Goal: Information Seeking & Learning: Check status

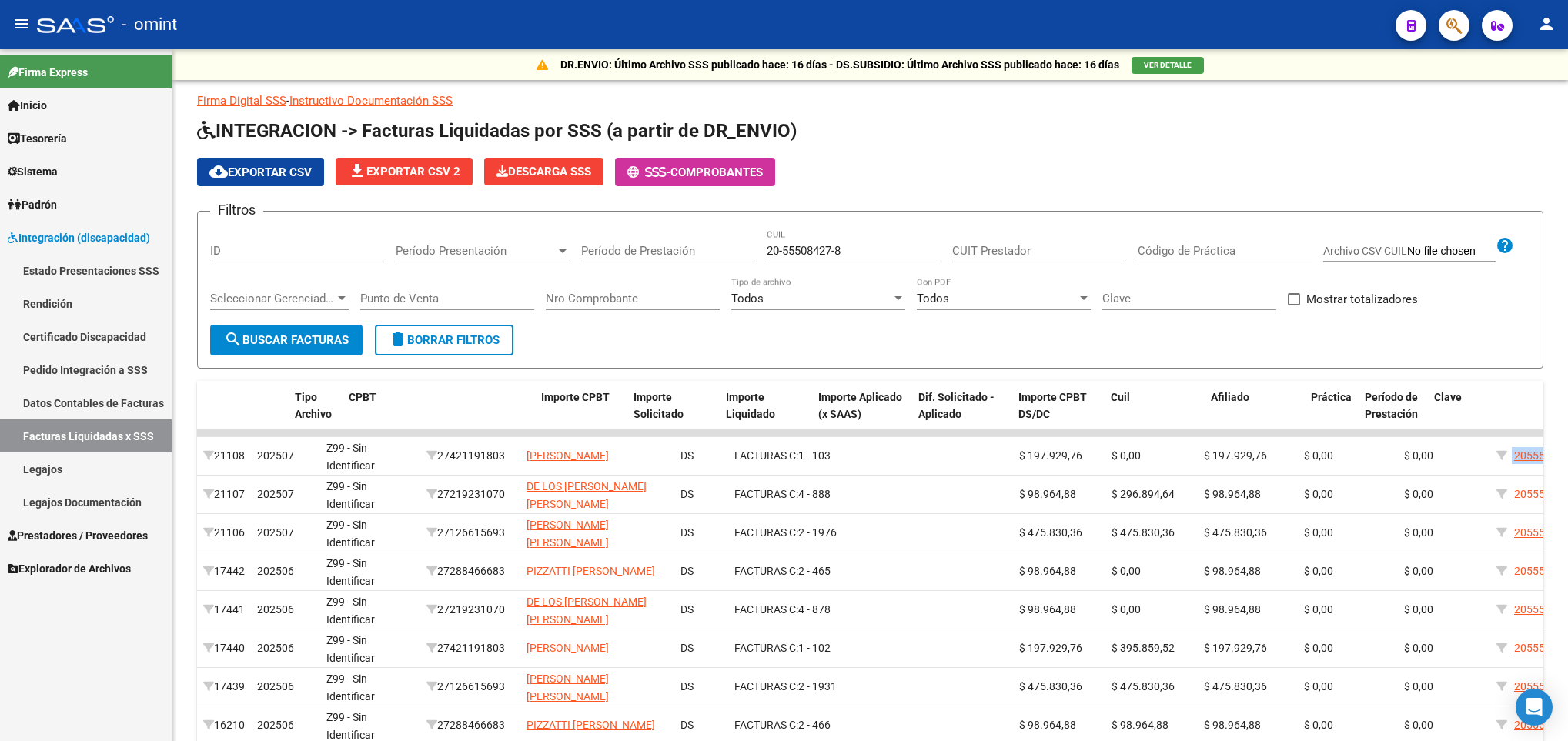
scroll to position [0, 386]
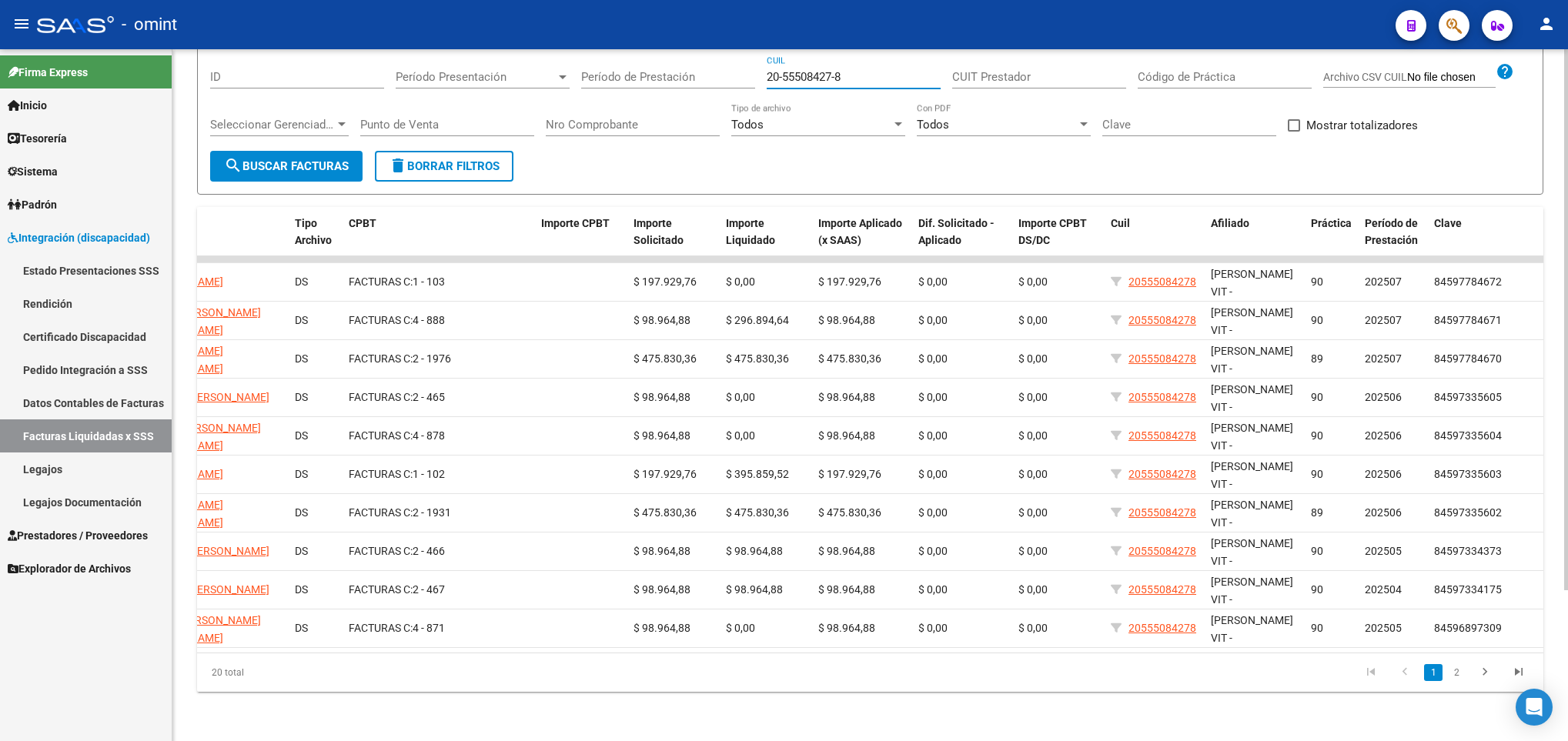
click at [897, 70] on input "20-55508427-8" at bounding box center [853, 77] width 174 height 14
type input "2"
paste input "27-40144021-1"
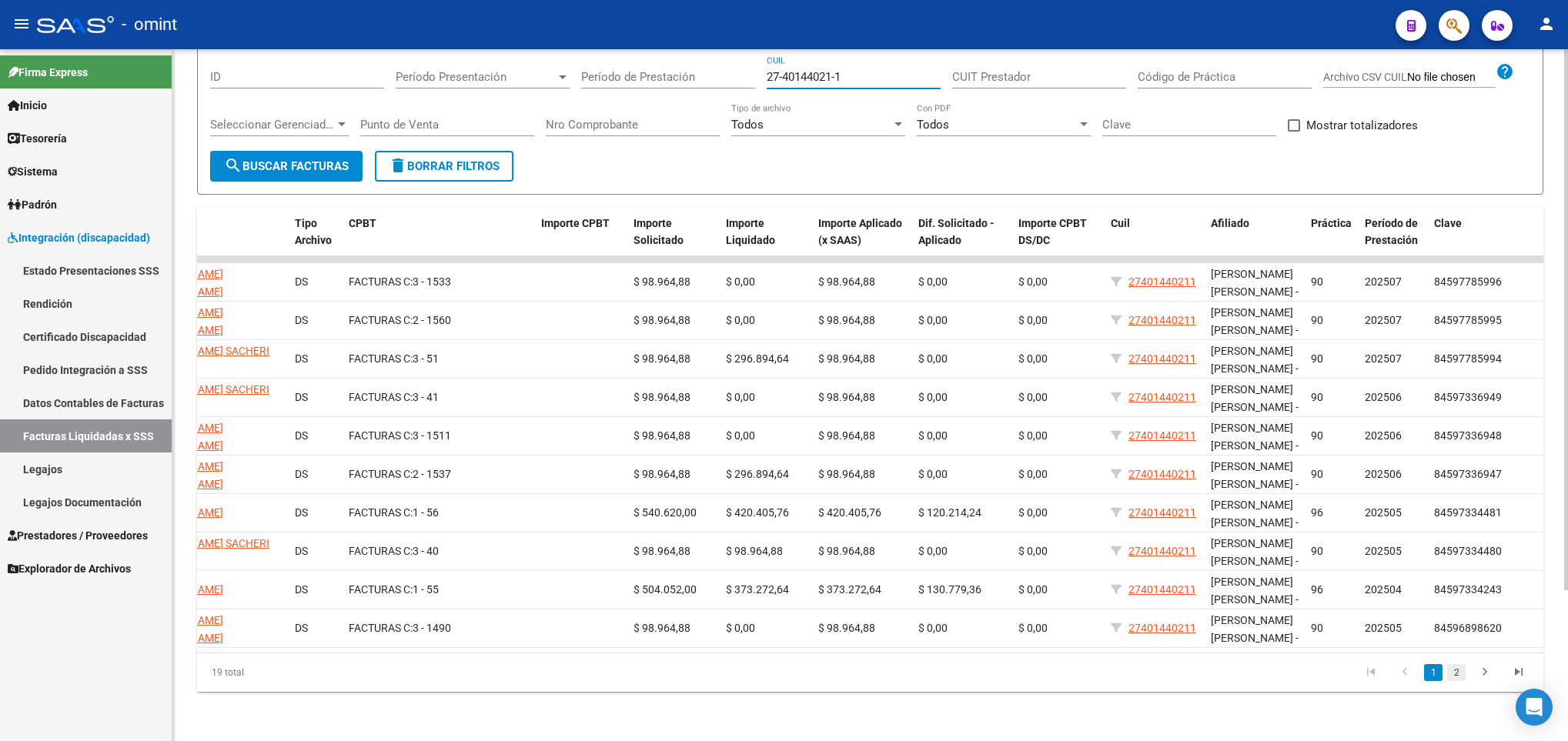
type input "27-40144021-1"
click at [1455, 672] on link "2" at bounding box center [1456, 672] width 18 height 17
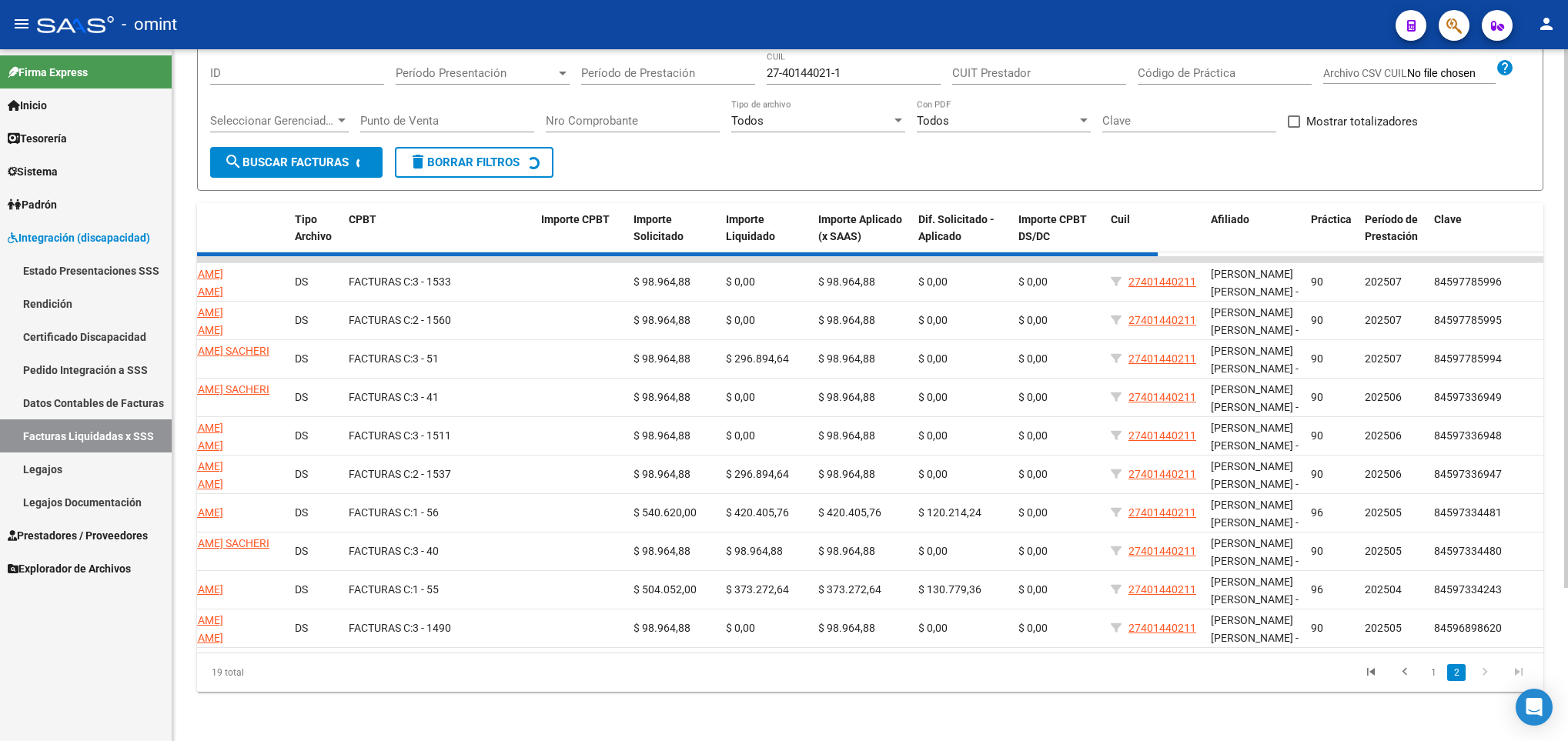
scroll to position [155, 0]
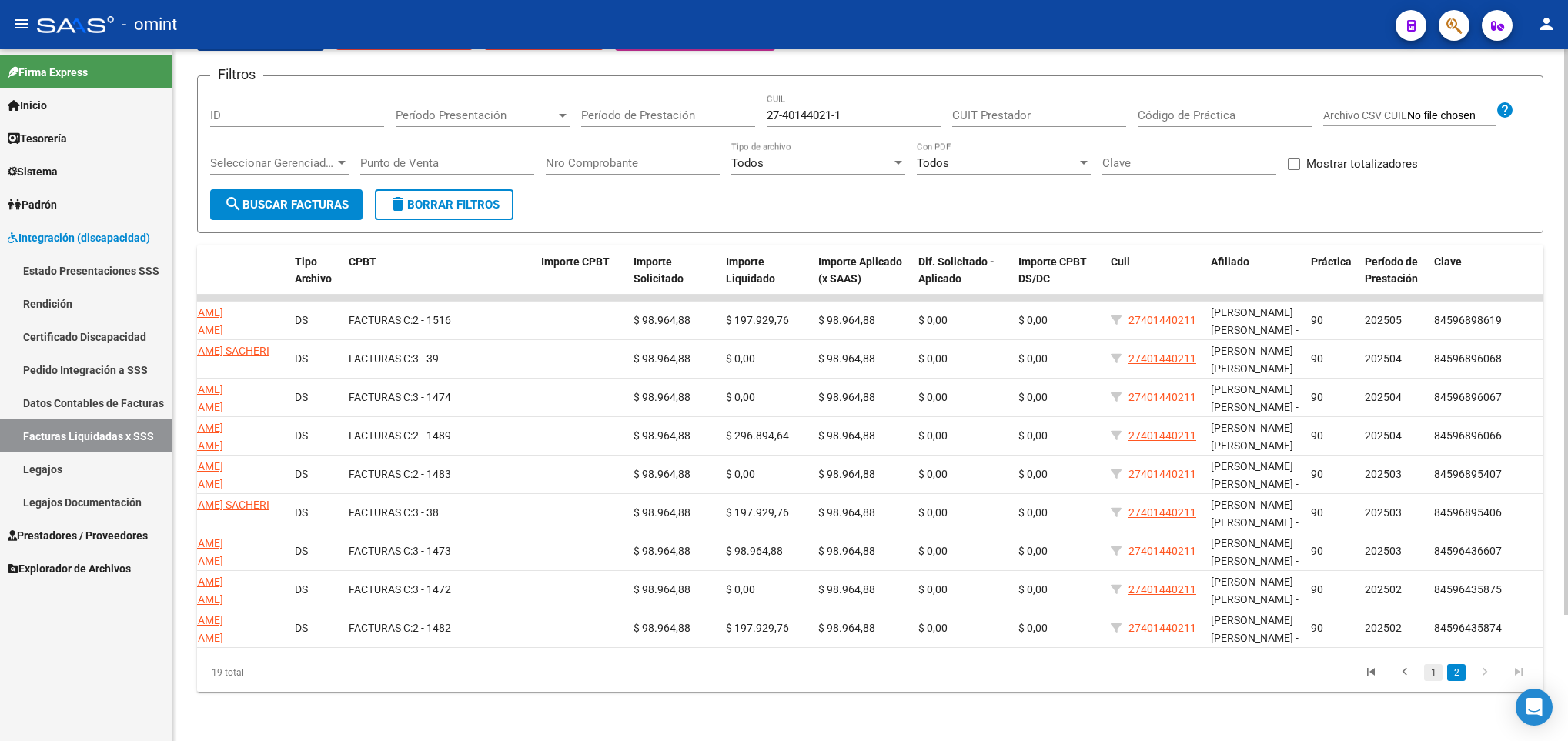
click at [1435, 677] on link "1" at bounding box center [1433, 672] width 18 height 17
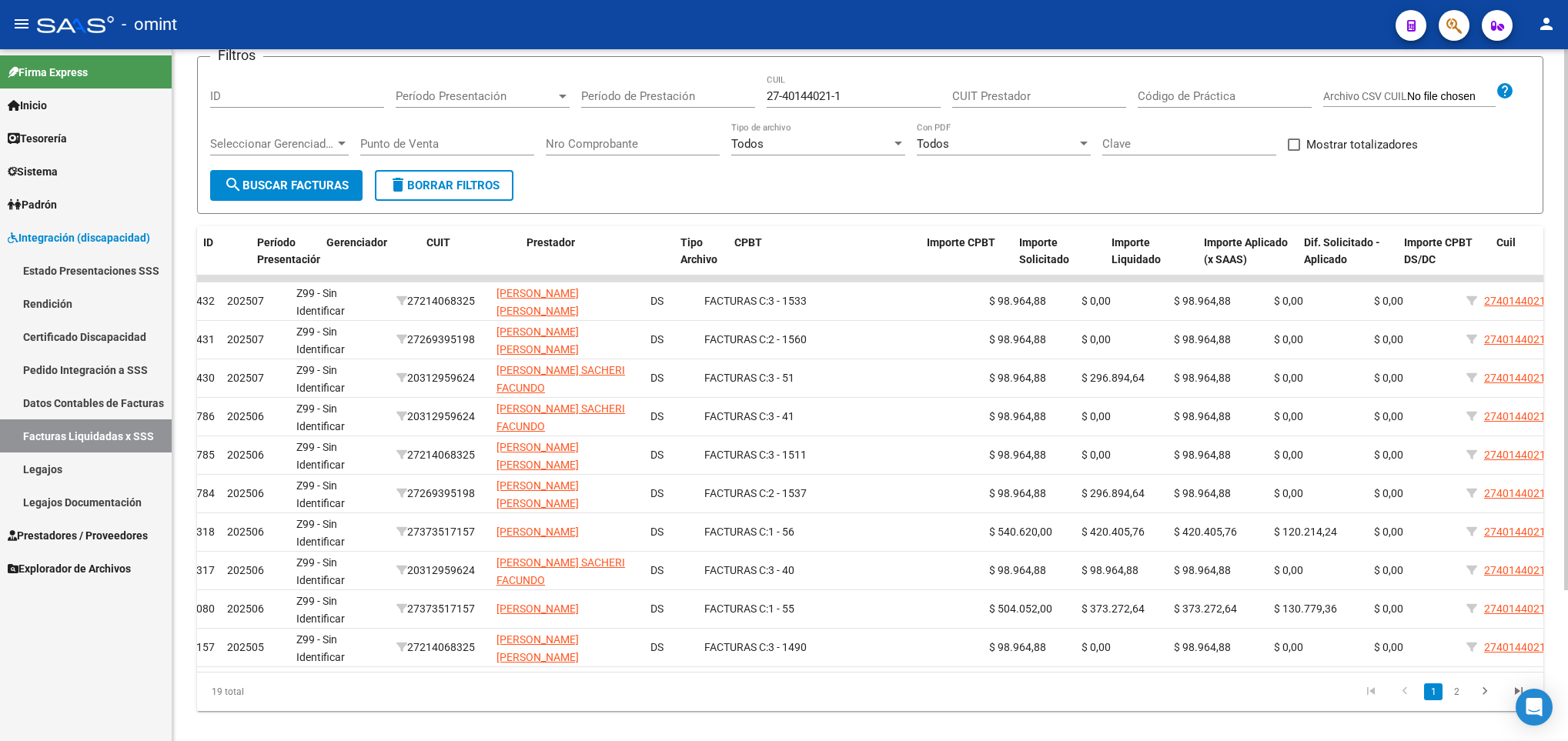
scroll to position [0, 0]
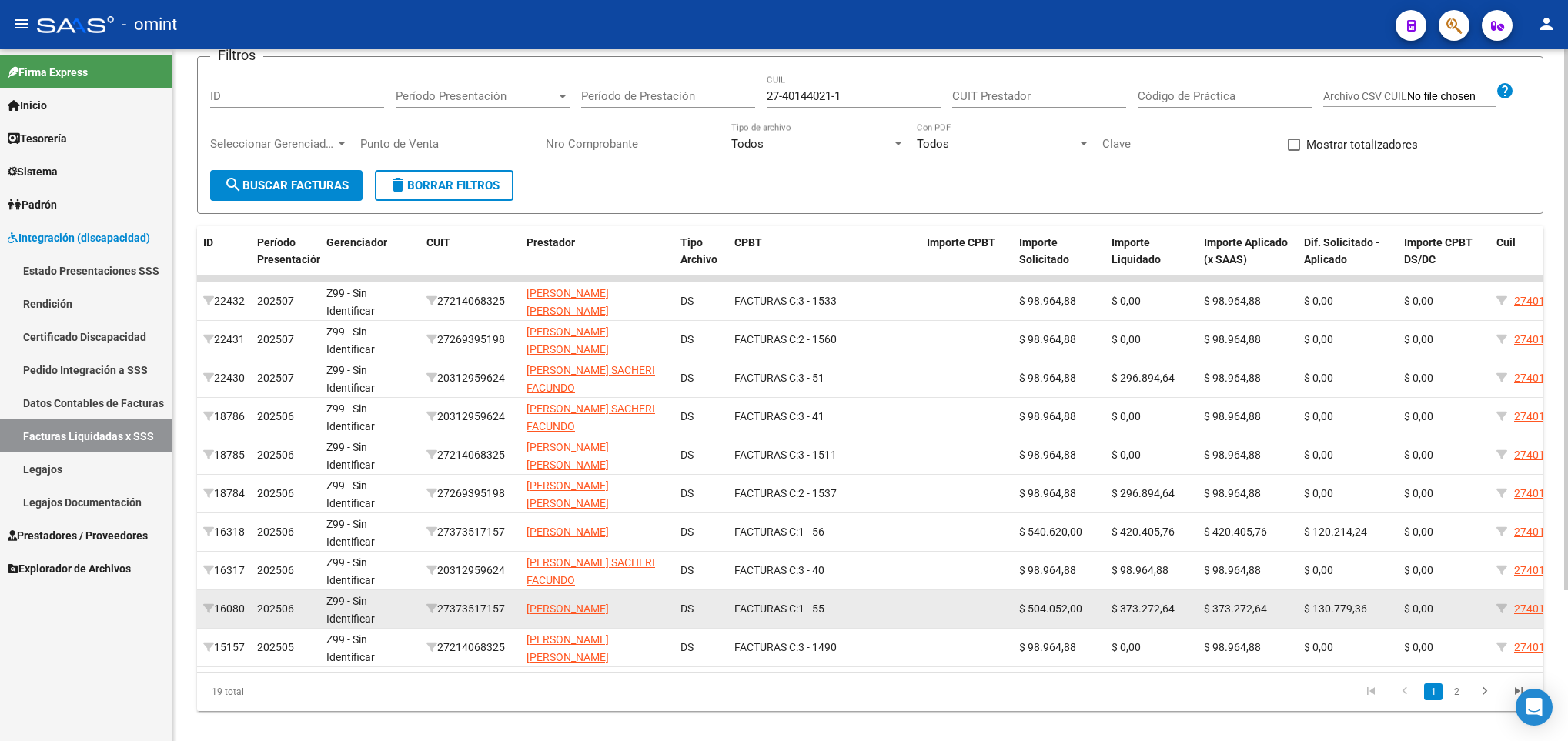
click at [491, 612] on div "27373517157" at bounding box center [470, 609] width 87 height 18
copy div "27373517157"
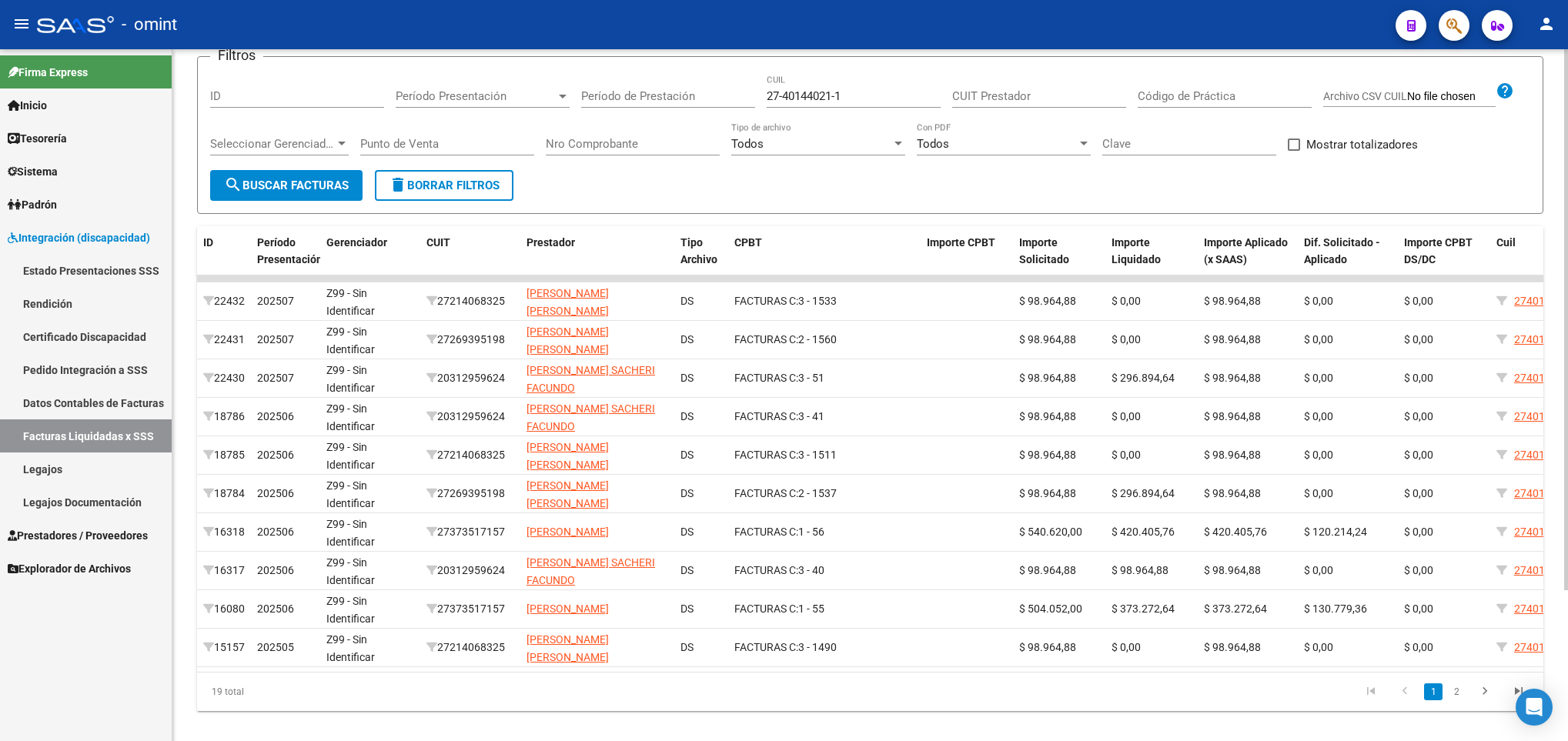
click at [808, 100] on input "27-40144021-1" at bounding box center [853, 96] width 174 height 14
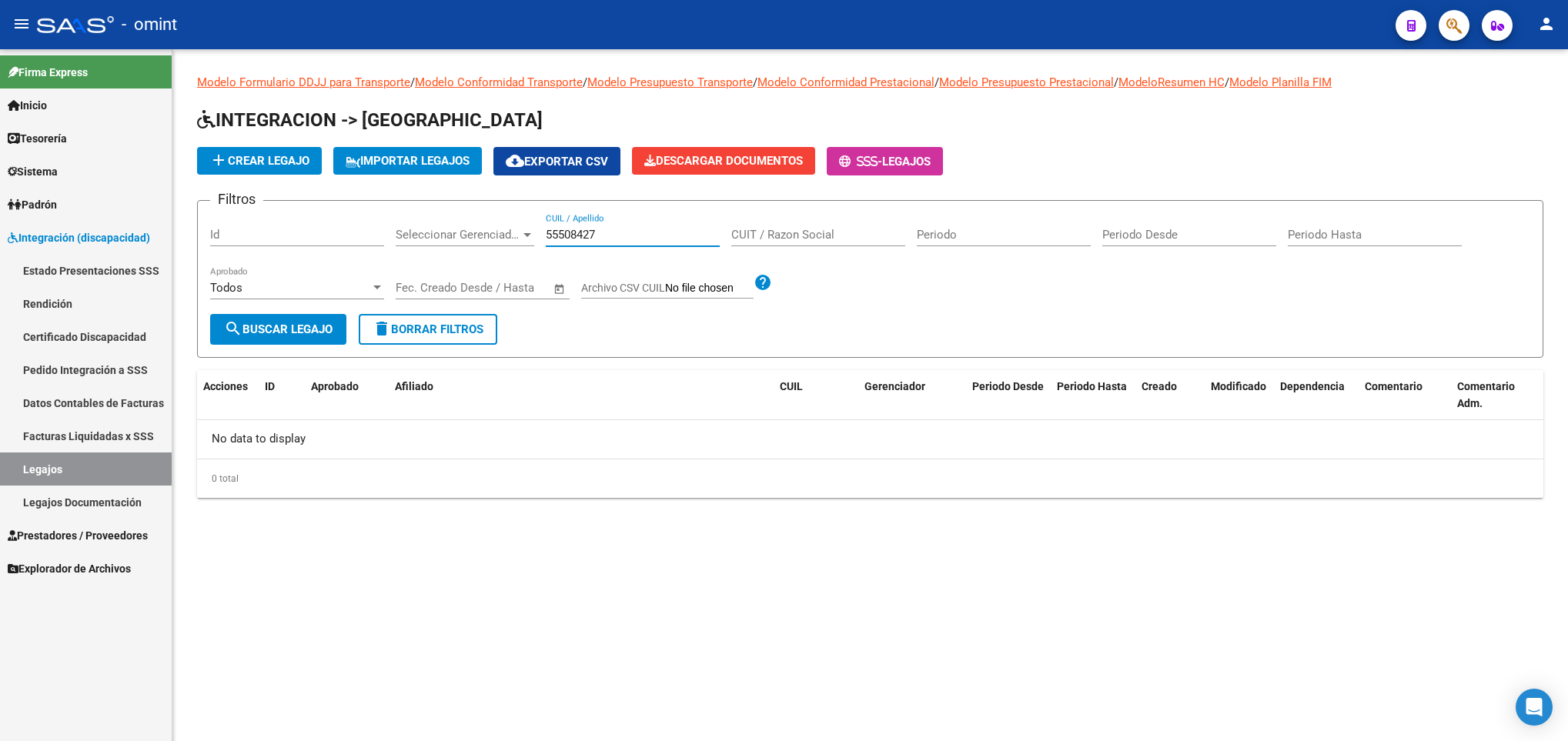
paste input "20587858356"
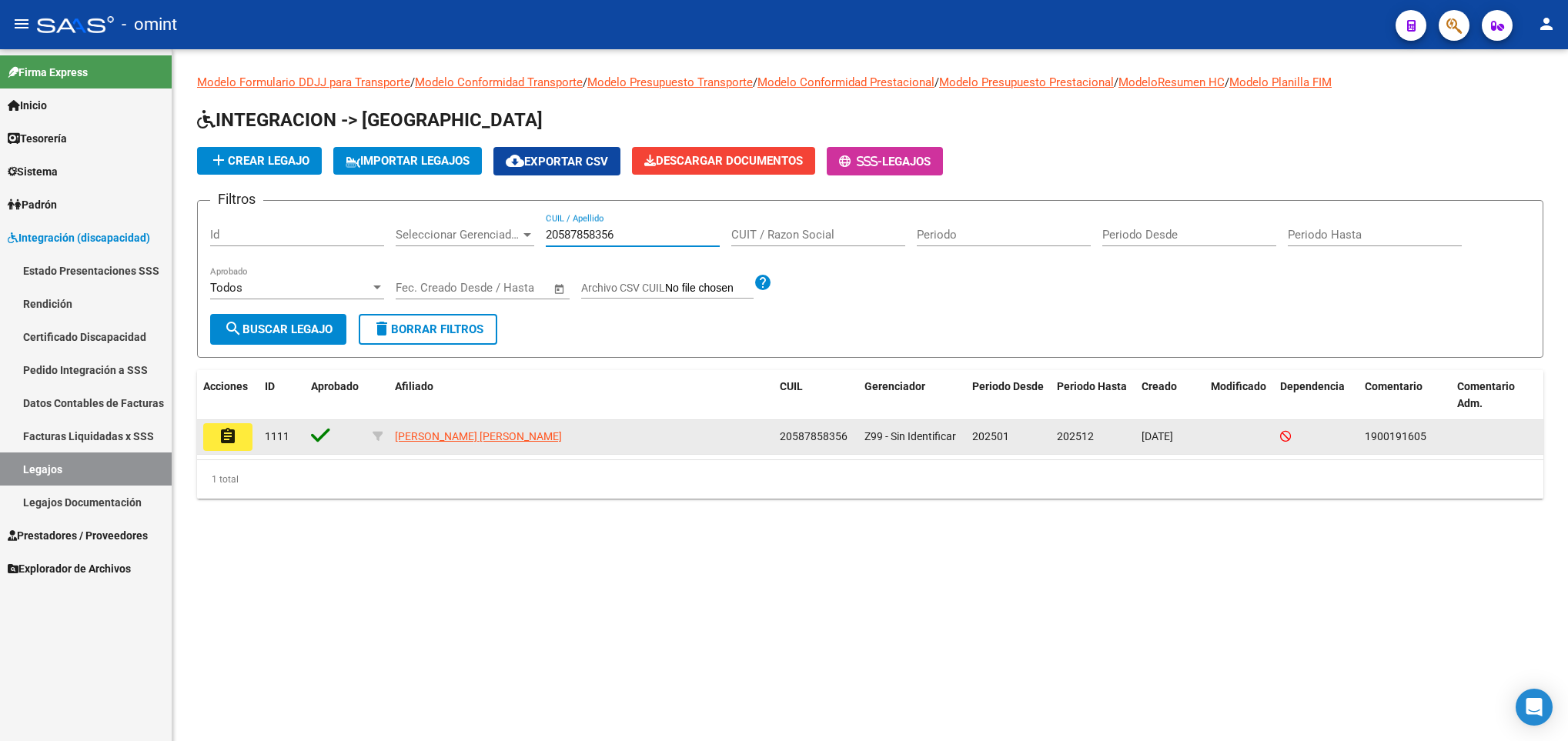
type input "20587858356"
click at [231, 435] on mat-icon "assignment" at bounding box center [227, 436] width 18 height 18
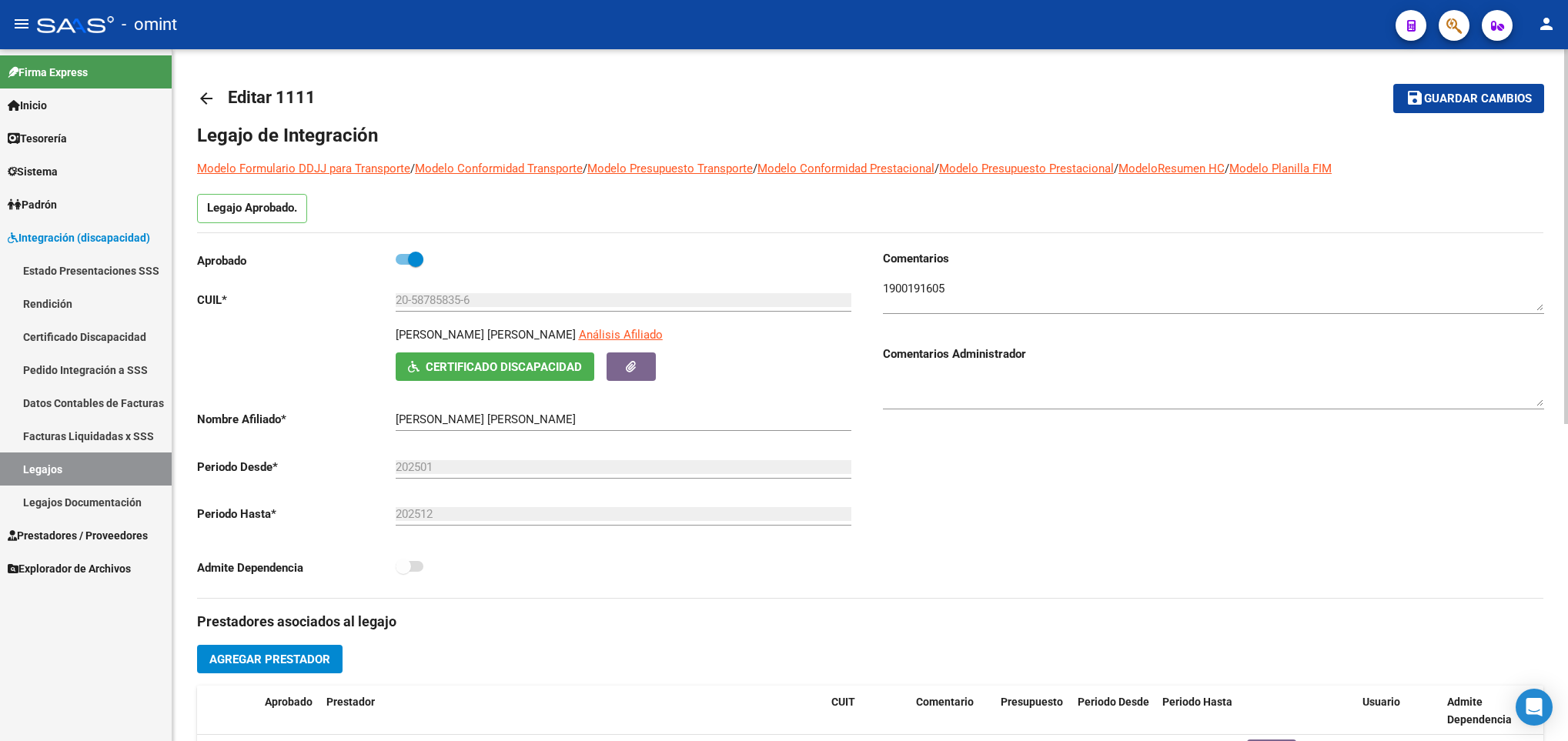
click at [1566, 107] on div at bounding box center [1566, 396] width 4 height 692
click at [922, 281] on textarea at bounding box center [1213, 296] width 661 height 31
click at [206, 92] on mat-icon "arrow_back" at bounding box center [206, 98] width 18 height 18
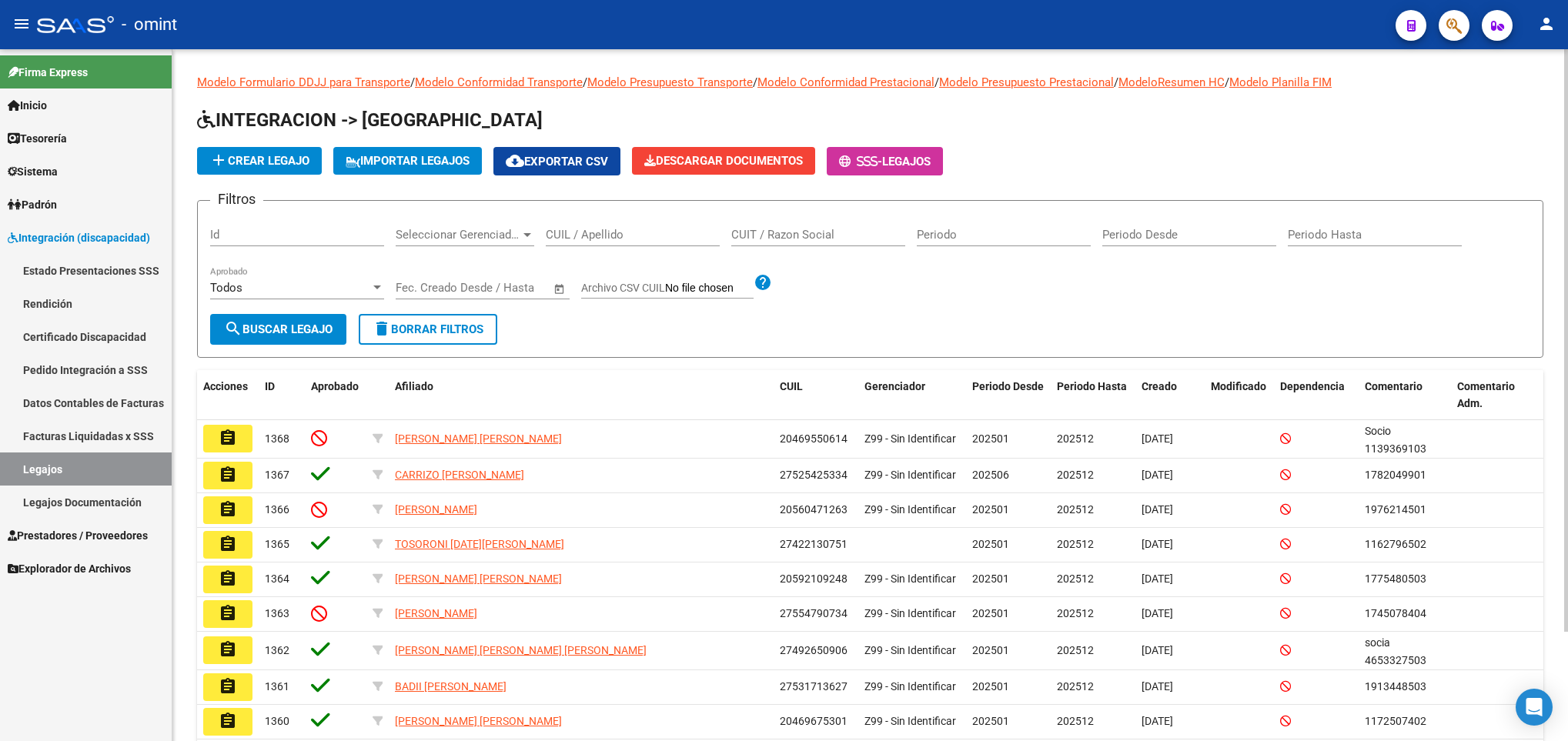
click at [590, 242] on div "CUIL / Apellido" at bounding box center [632, 229] width 174 height 33
paste input "27401440211"
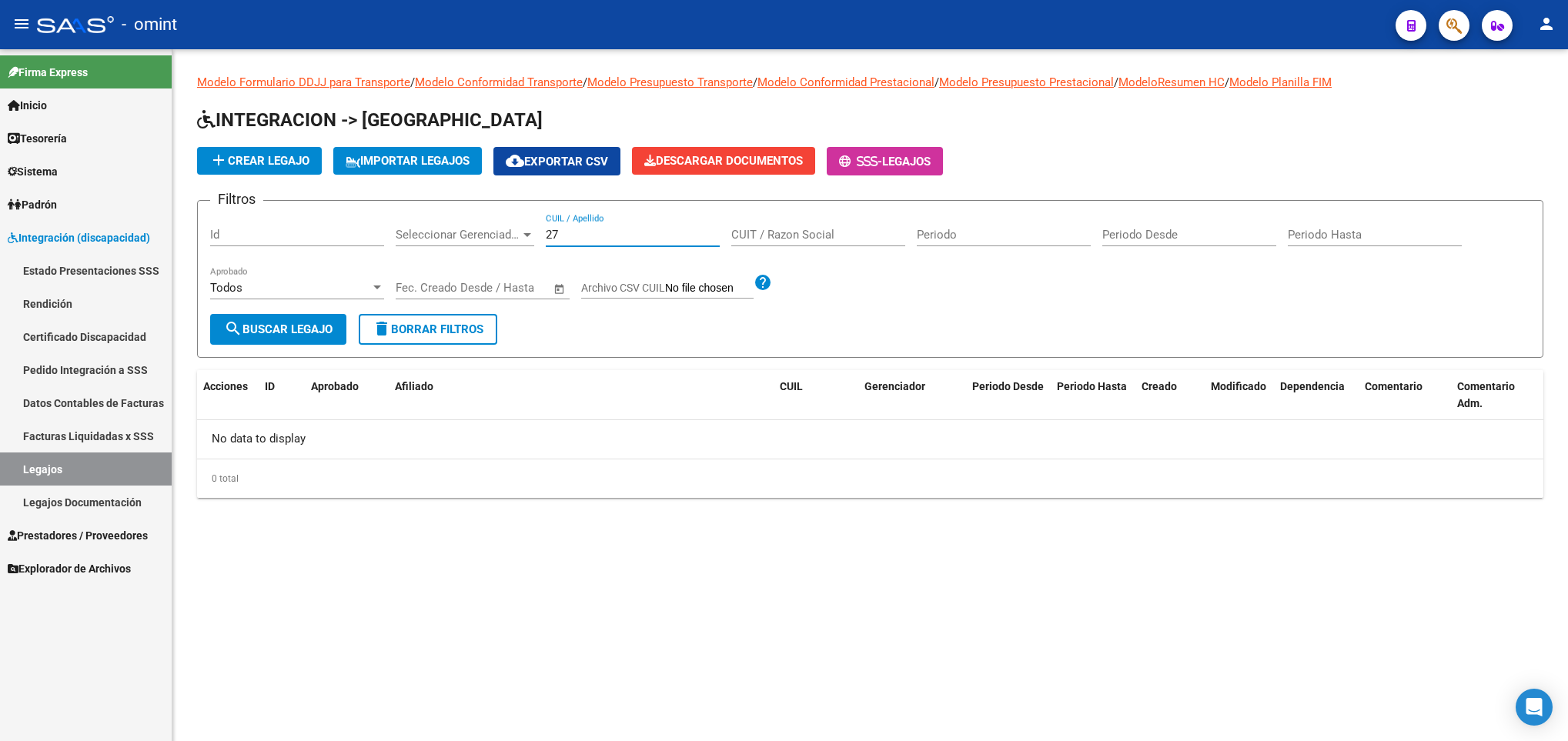
type input "2"
paste input "20525816231"
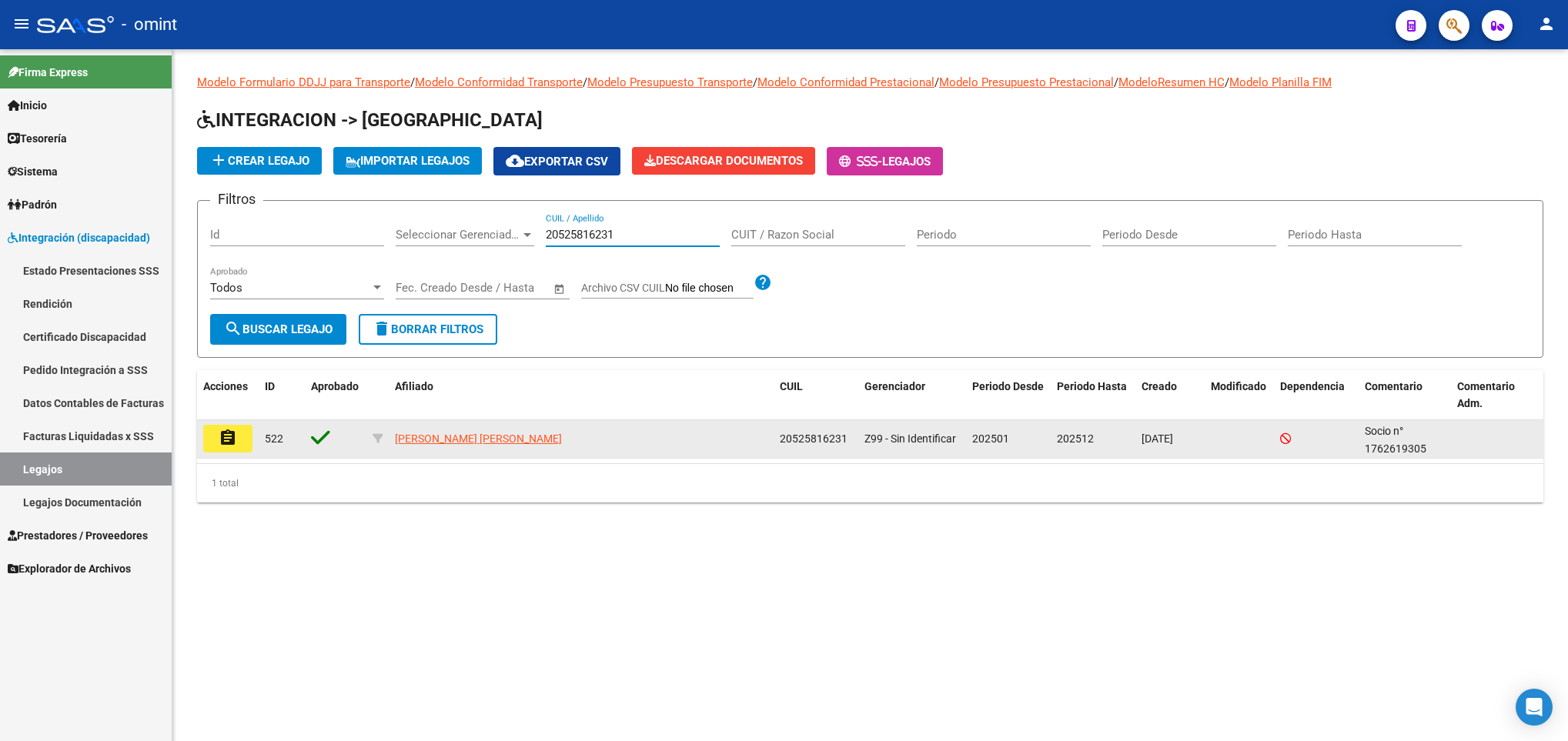
type input "20525816231"
click at [232, 433] on mat-icon "assignment" at bounding box center [227, 438] width 18 height 18
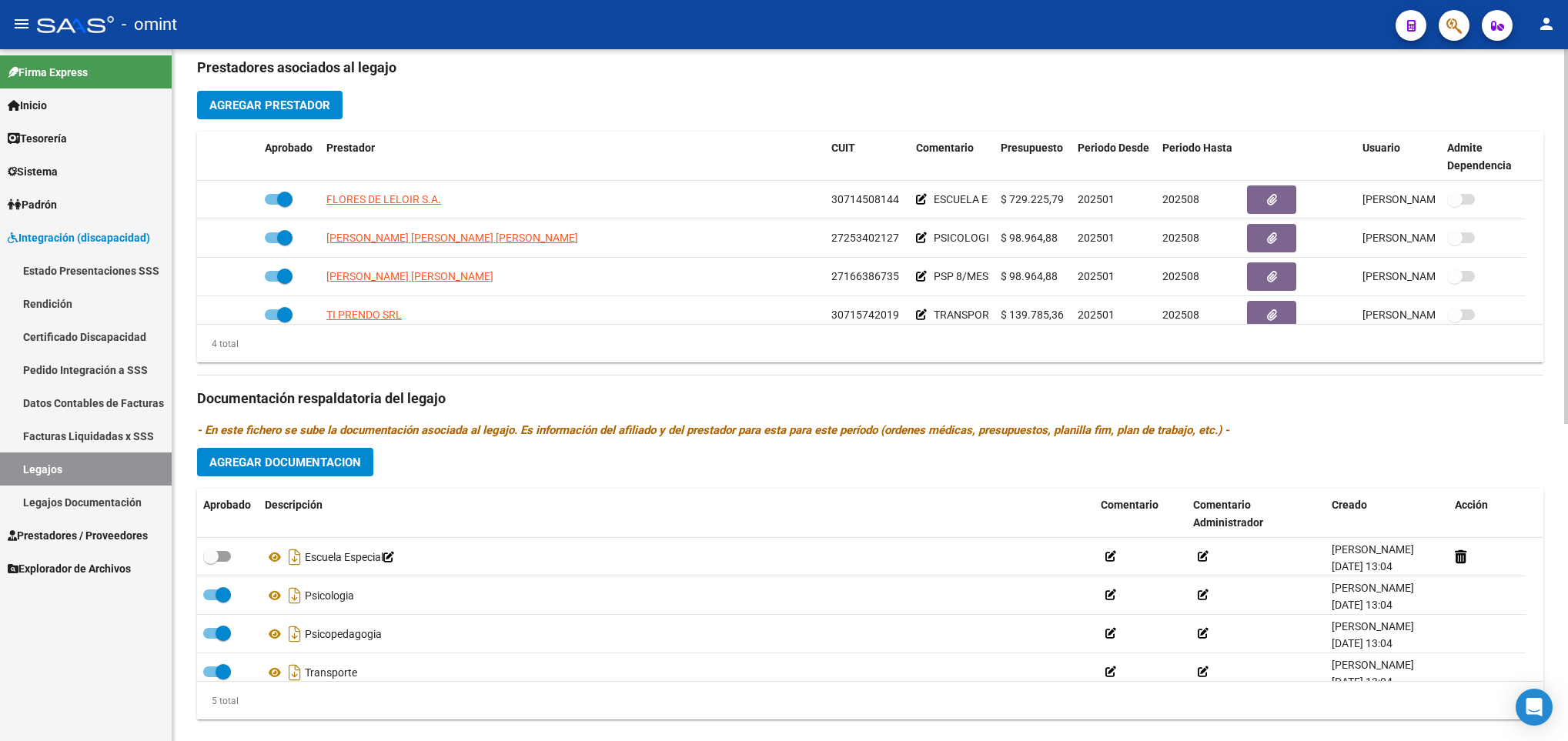
scroll to position [16, 0]
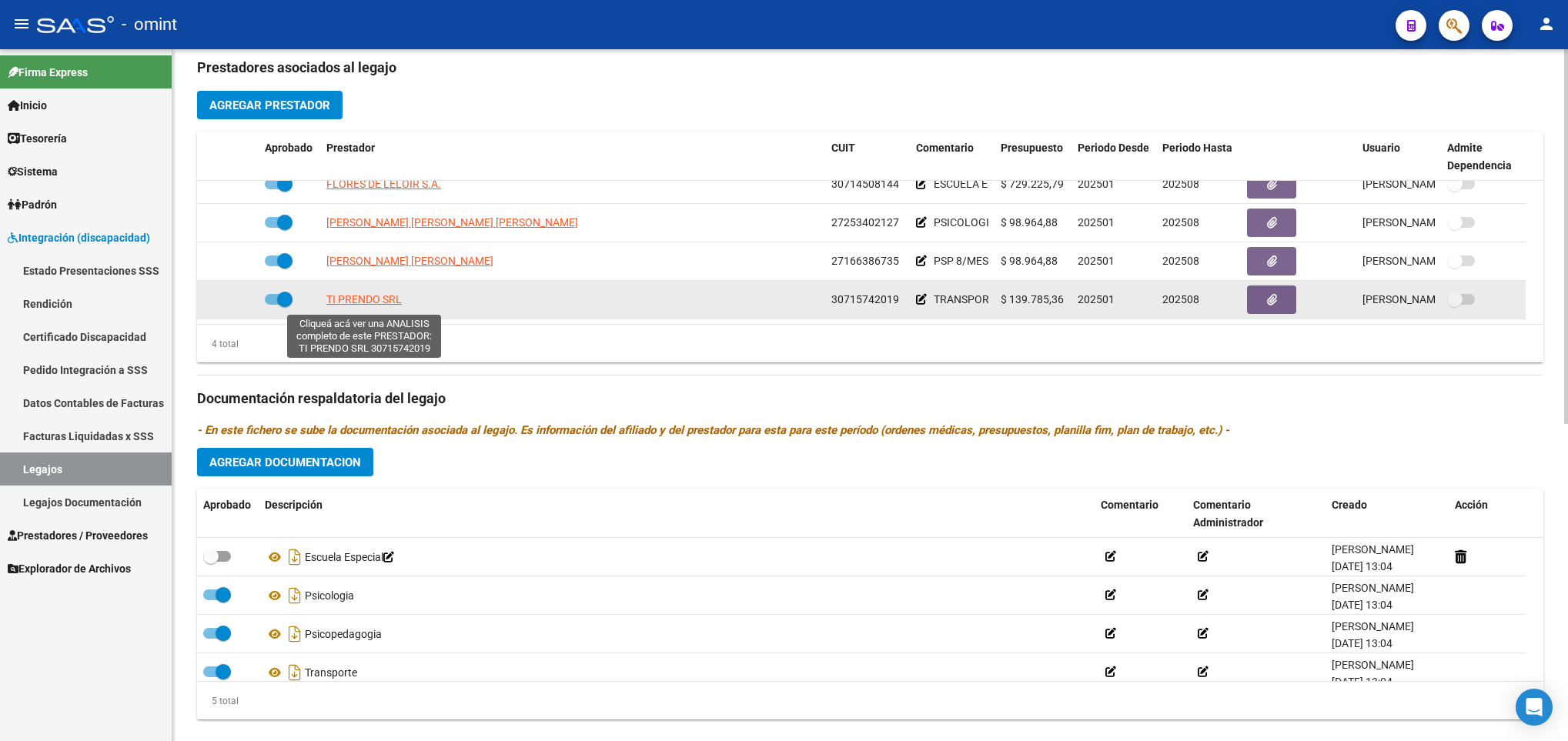
click at [344, 305] on span "TI PRENDO SRL" at bounding box center [364, 299] width 76 height 13
type textarea "30715742019"
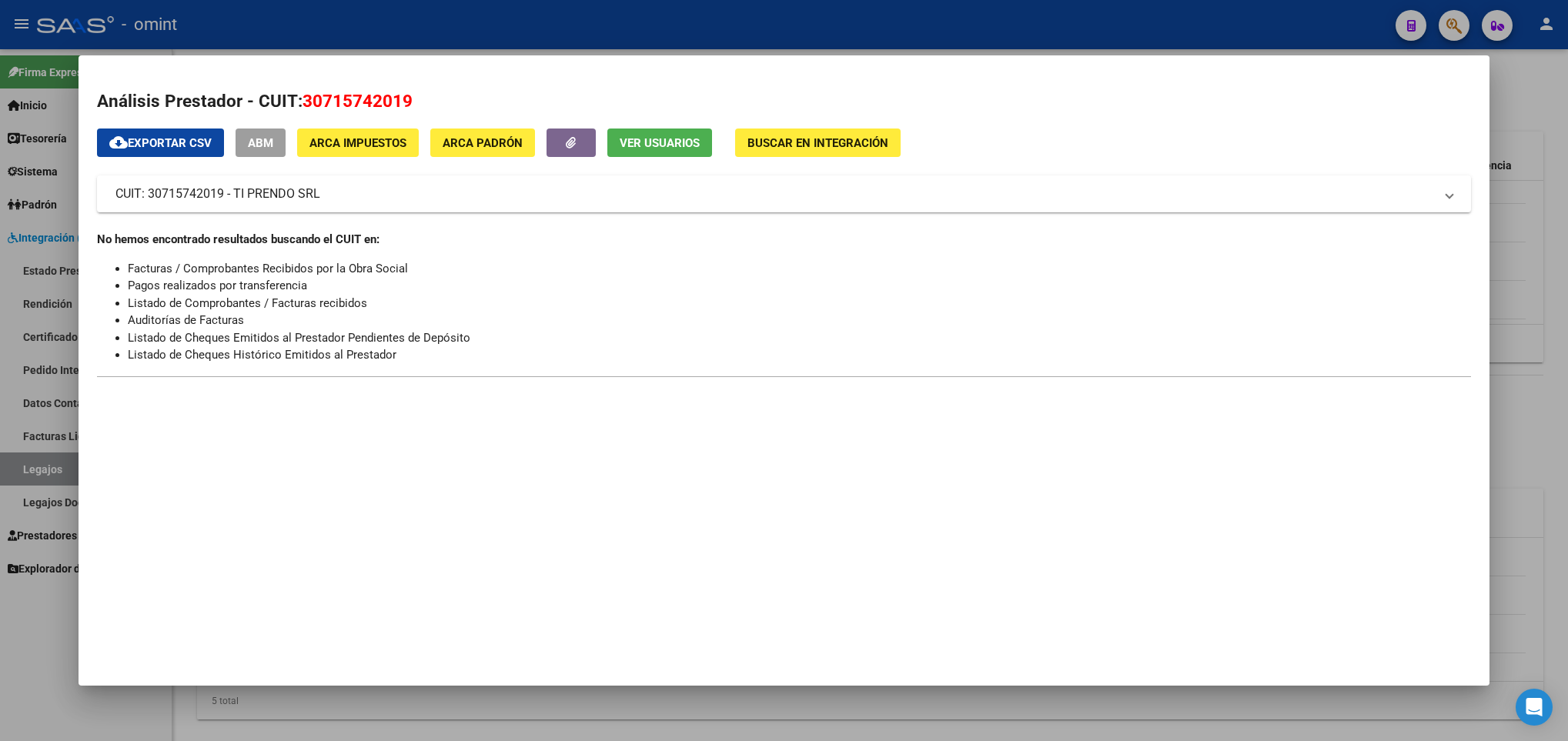
click at [1032, 712] on div at bounding box center [784, 370] width 1568 height 741
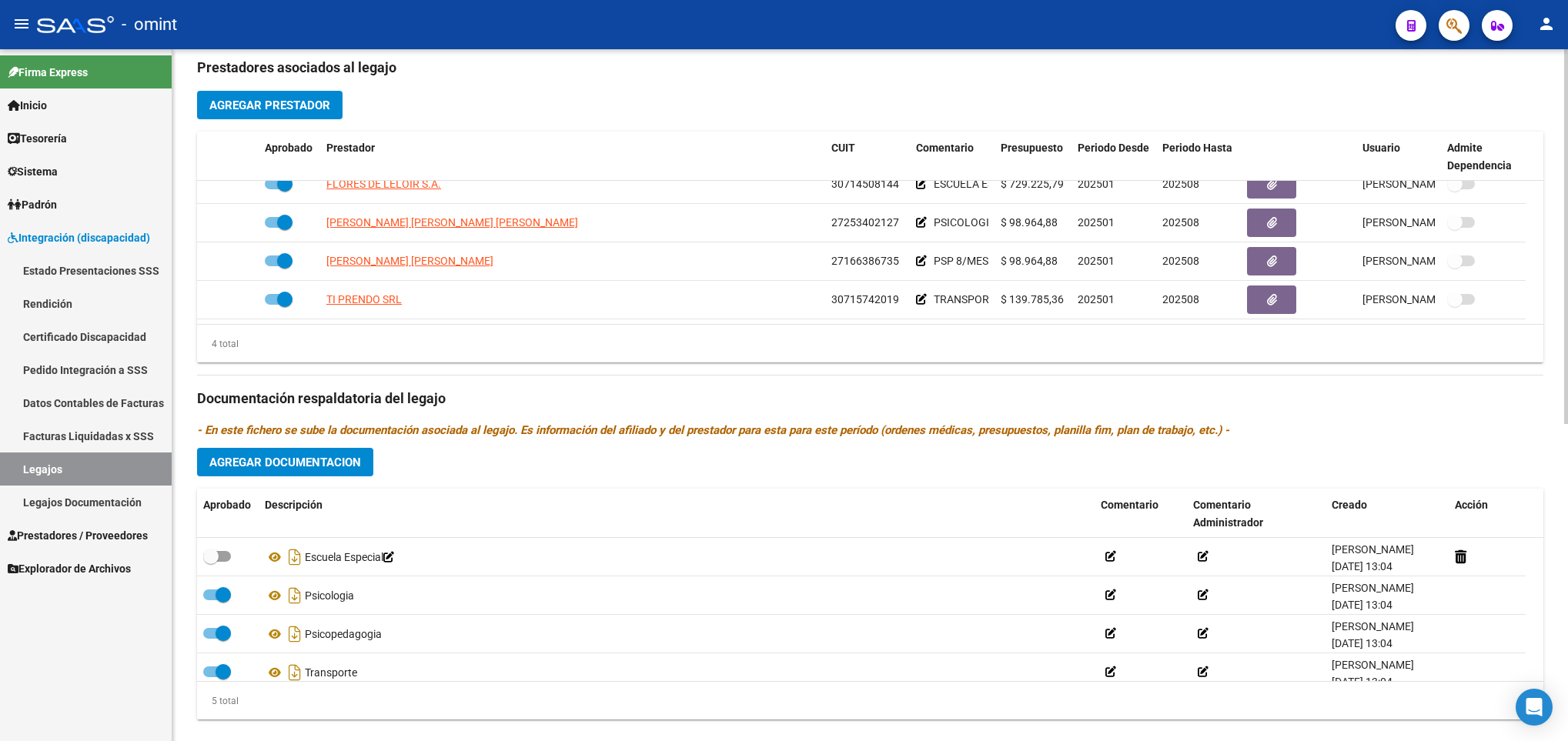
scroll to position [0, 0]
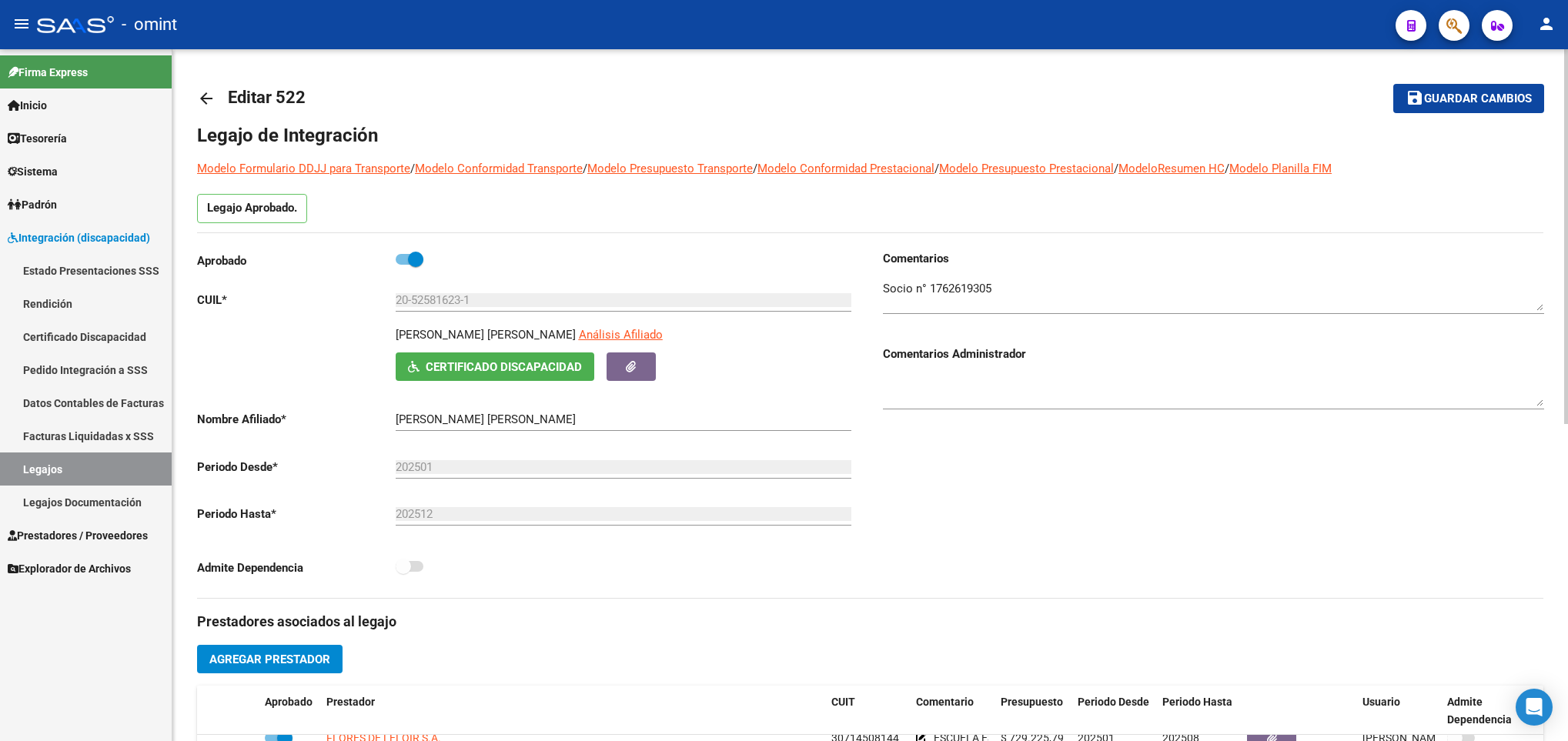
click at [1564, 100] on div at bounding box center [1566, 396] width 4 height 692
click at [959, 293] on textarea at bounding box center [1213, 296] width 661 height 31
click at [206, 83] on link "arrow_back" at bounding box center [213, 98] width 31 height 36
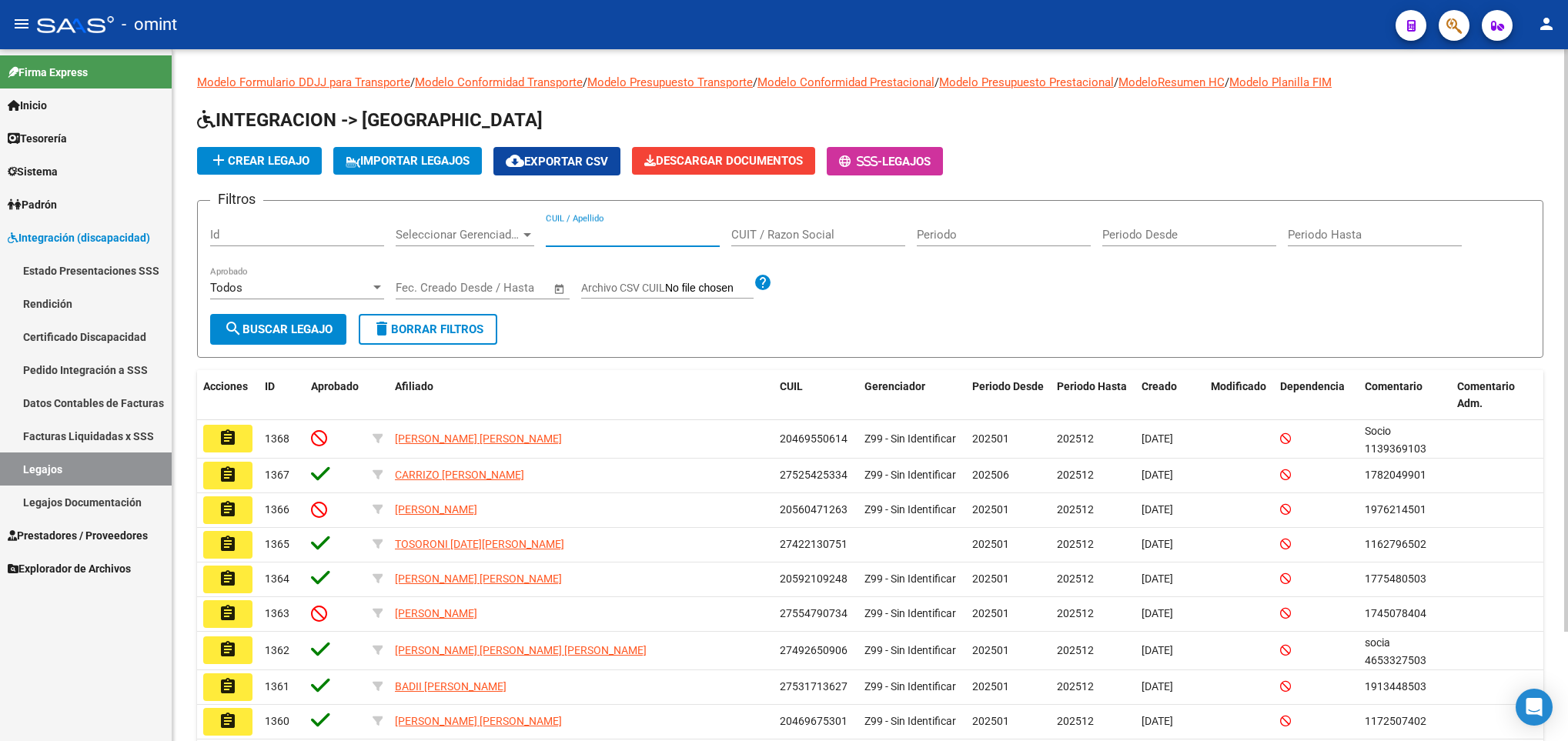
click at [559, 232] on input "CUIL / Apellido" at bounding box center [632, 234] width 174 height 14
paste input "20577675113"
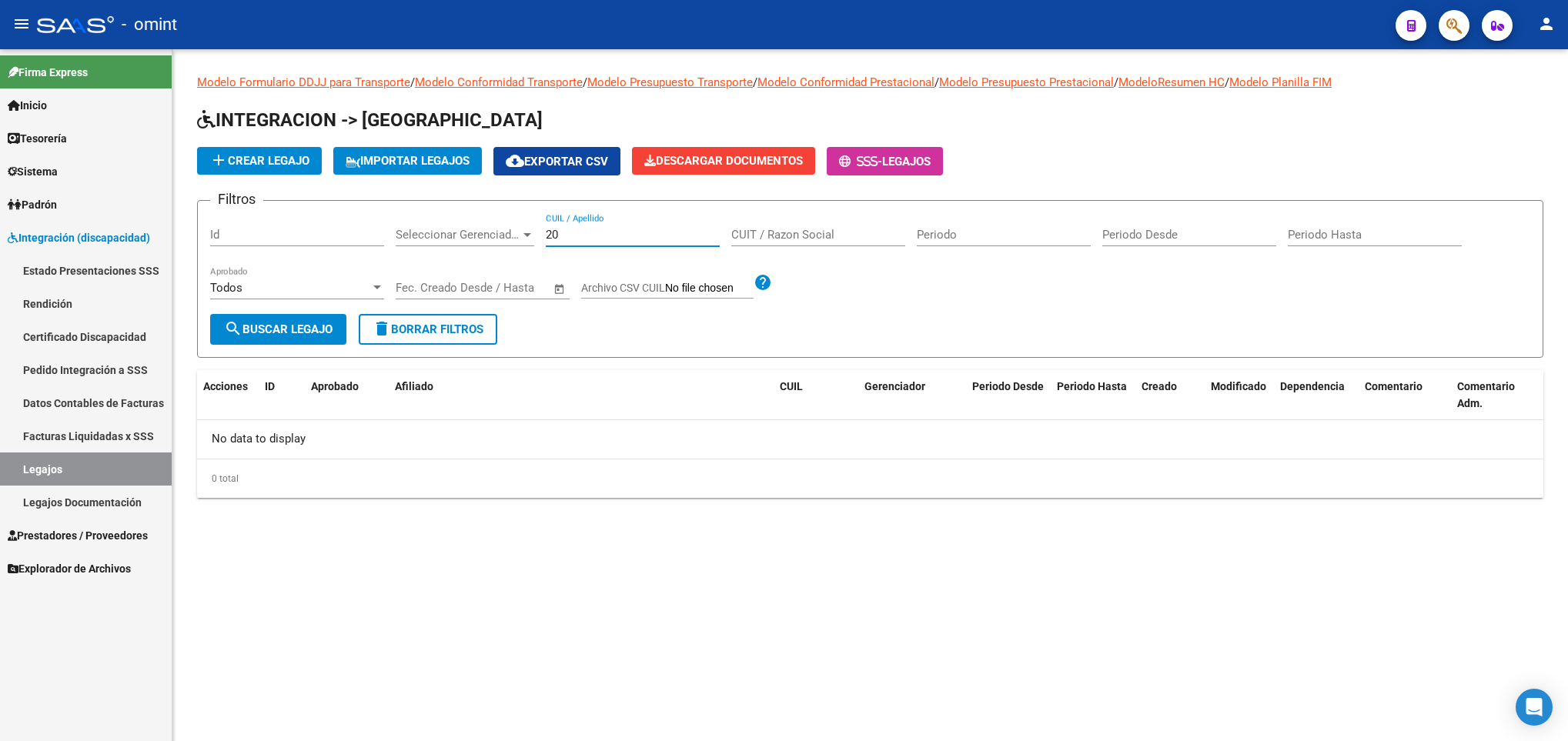
type input "2"
paste input "20587858356"
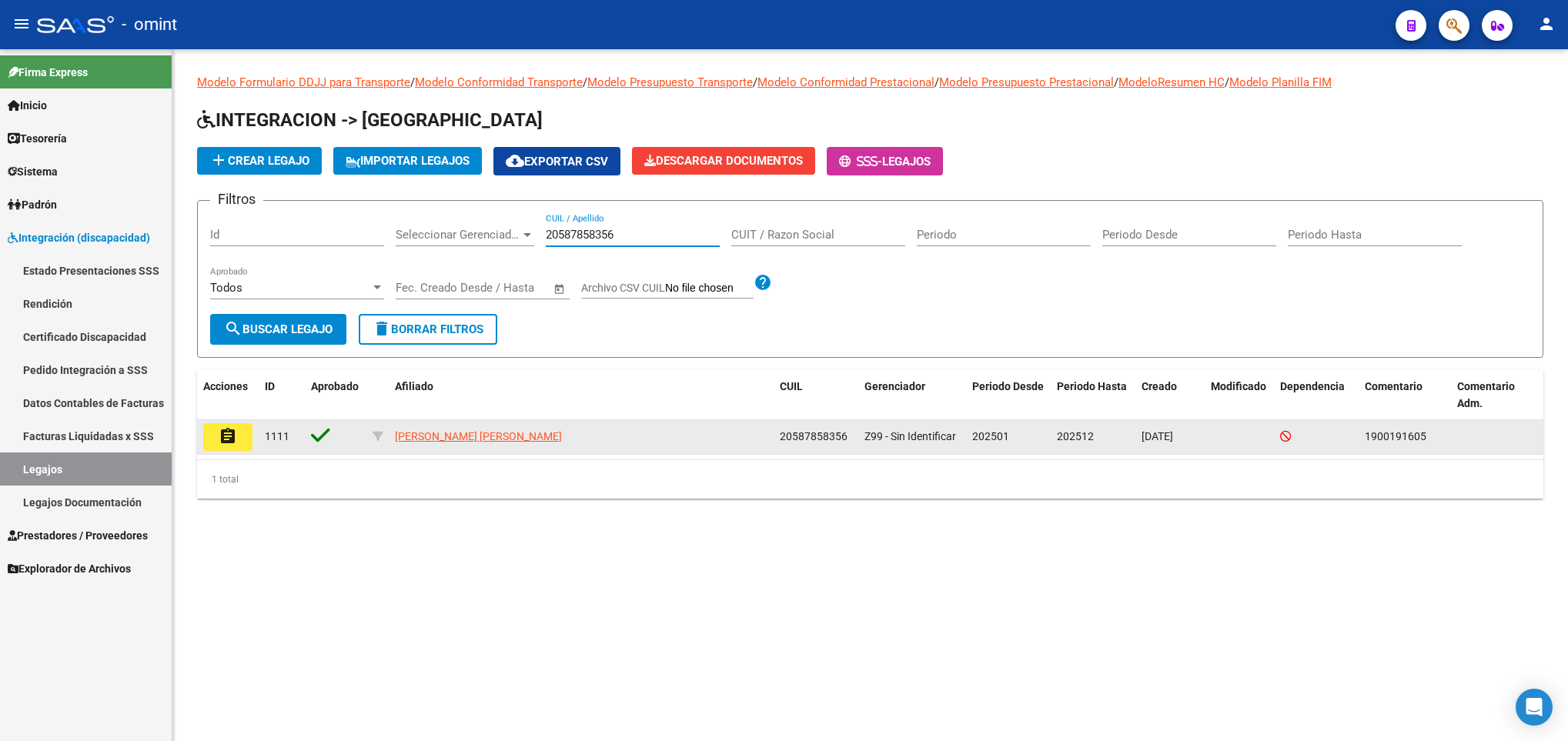
type input "20587858356"
click at [224, 427] on mat-icon "assignment" at bounding box center [227, 436] width 18 height 18
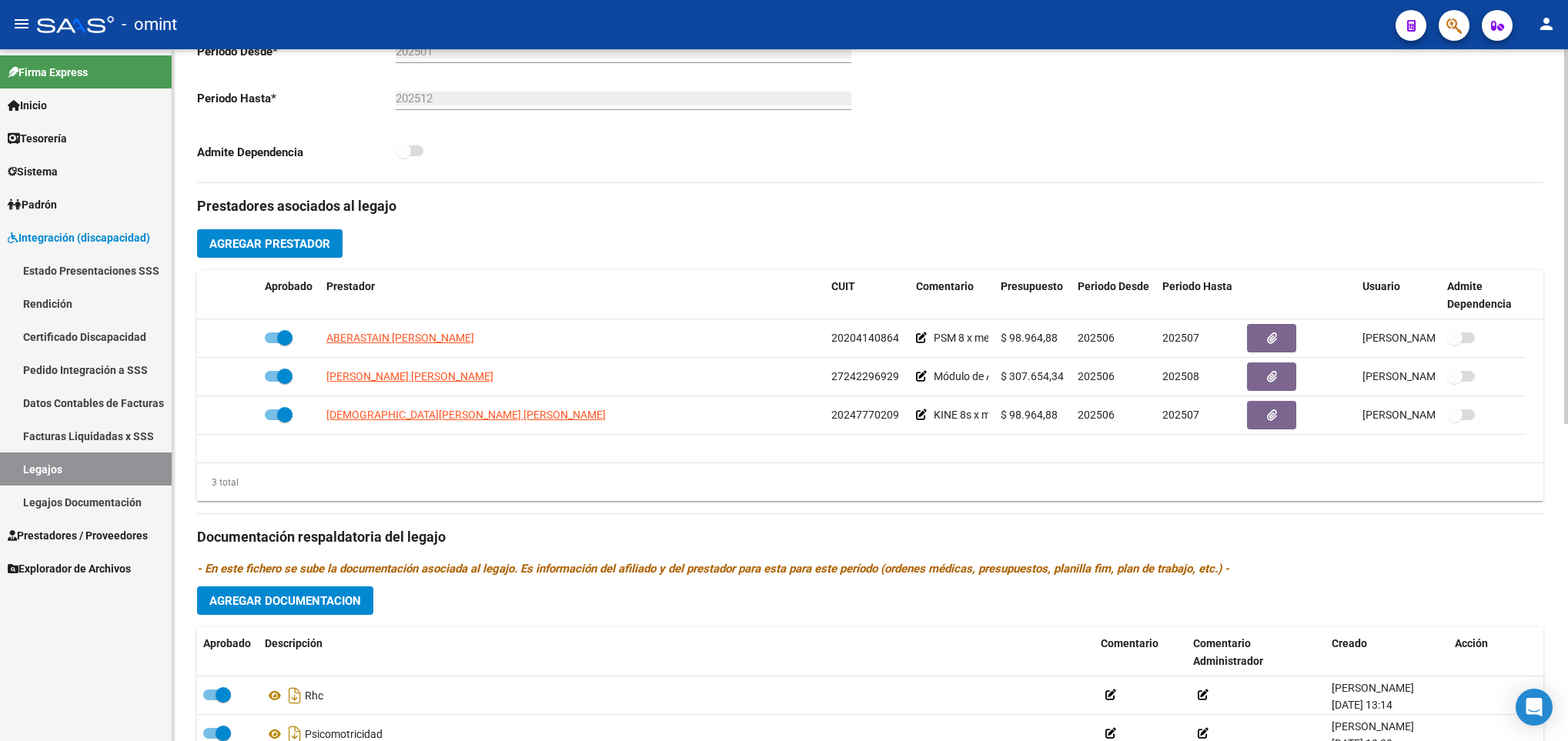
scroll to position [585, 0]
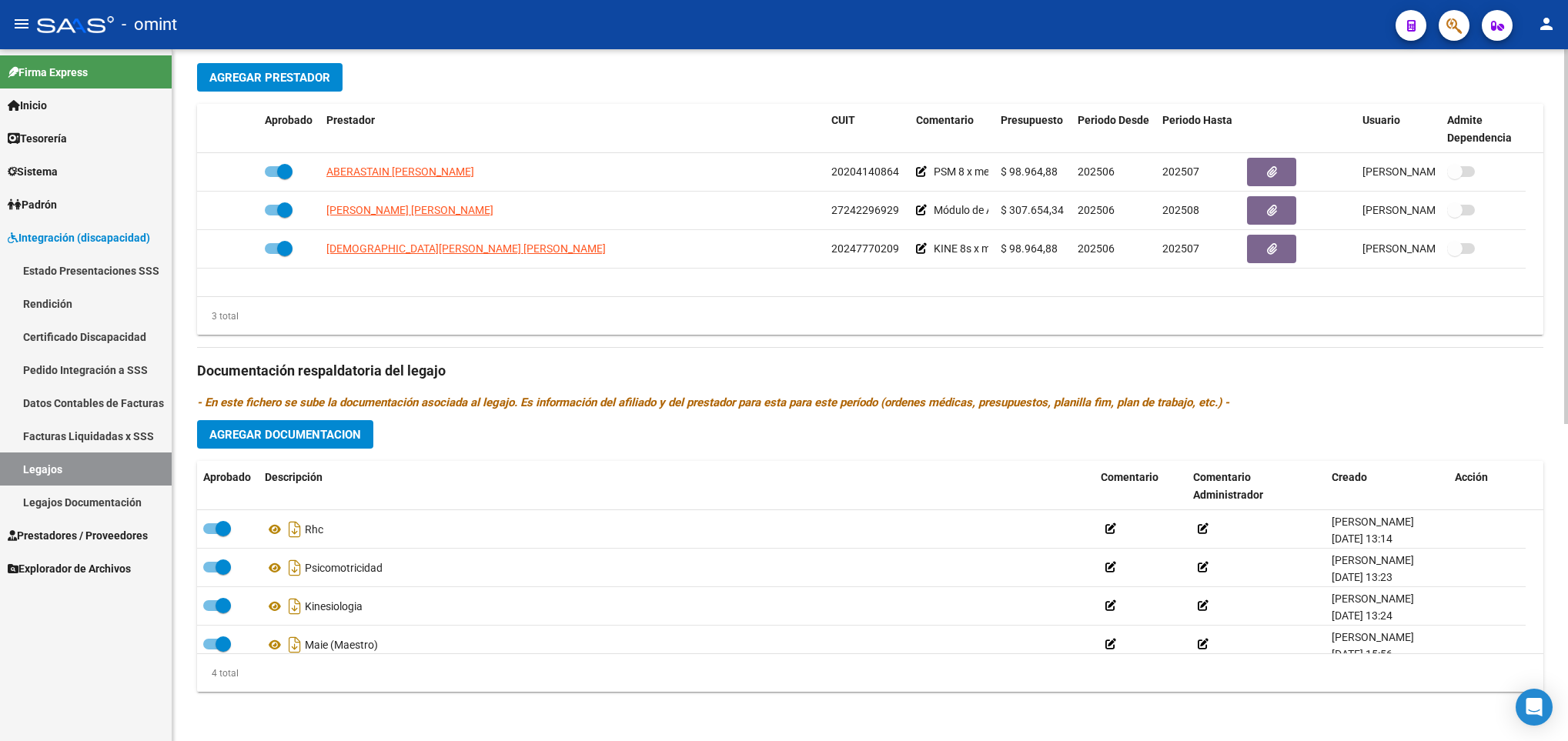
click at [1564, 688] on div at bounding box center [1566, 396] width 4 height 692
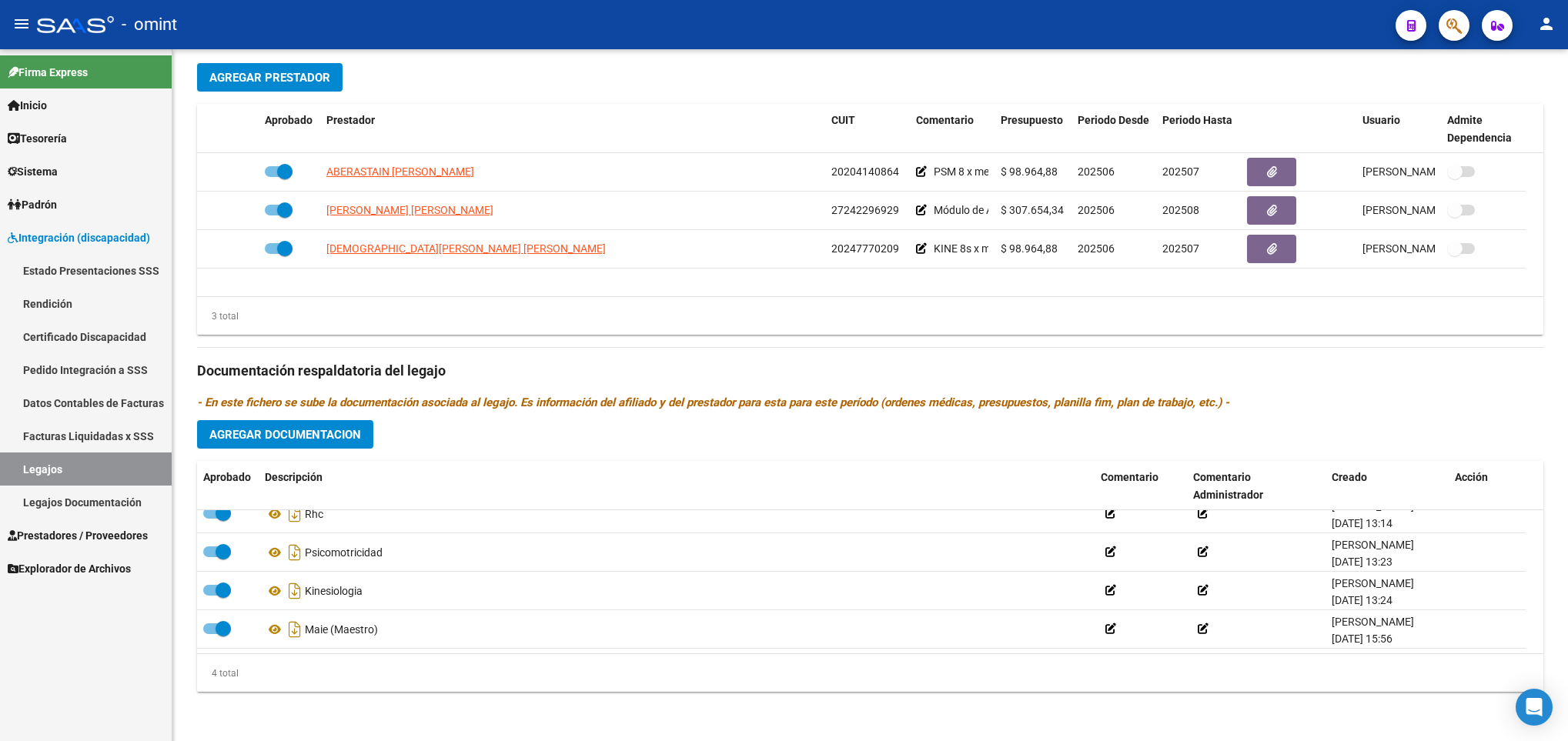
scroll to position [0, 0]
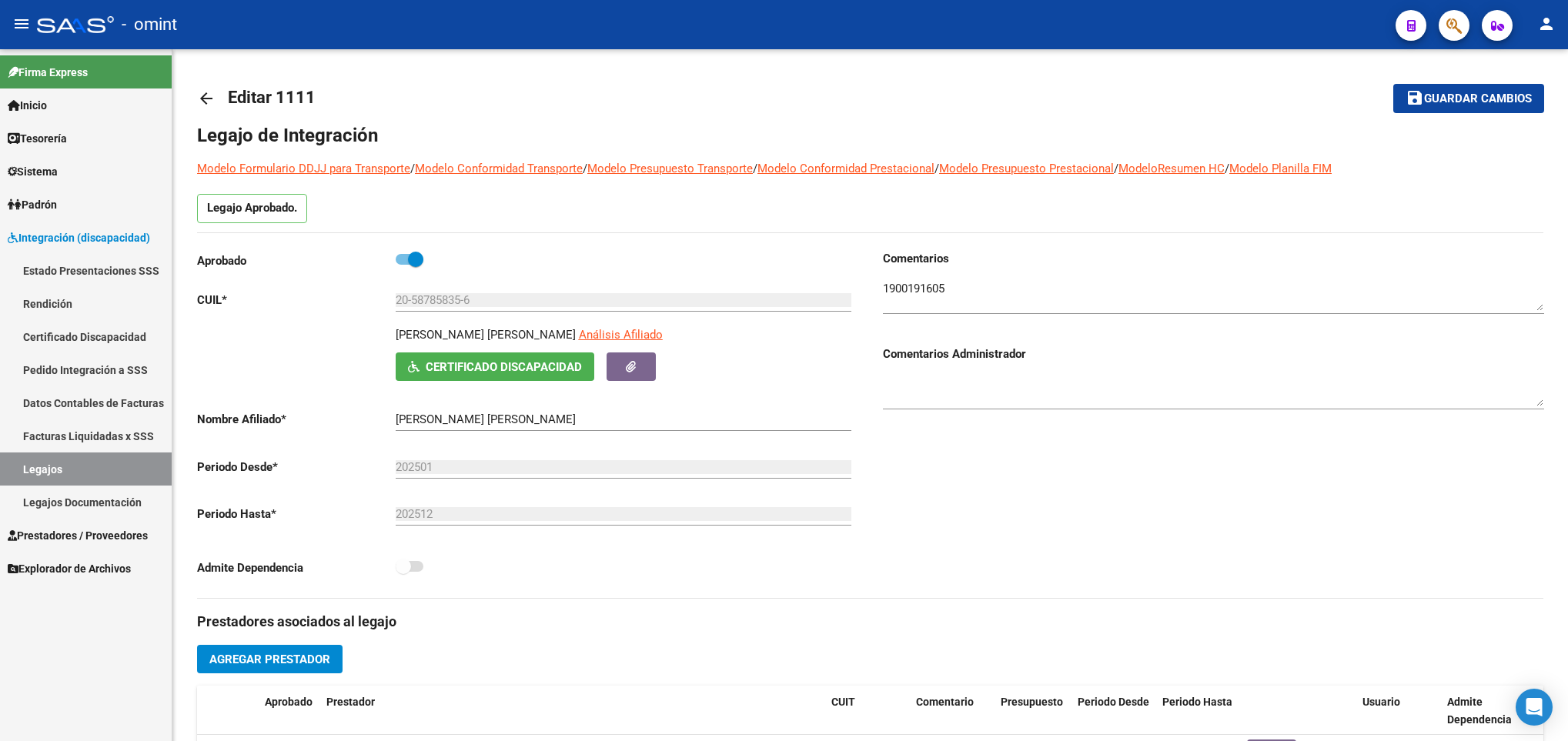
click at [1564, 69] on div at bounding box center [1566, 396] width 4 height 692
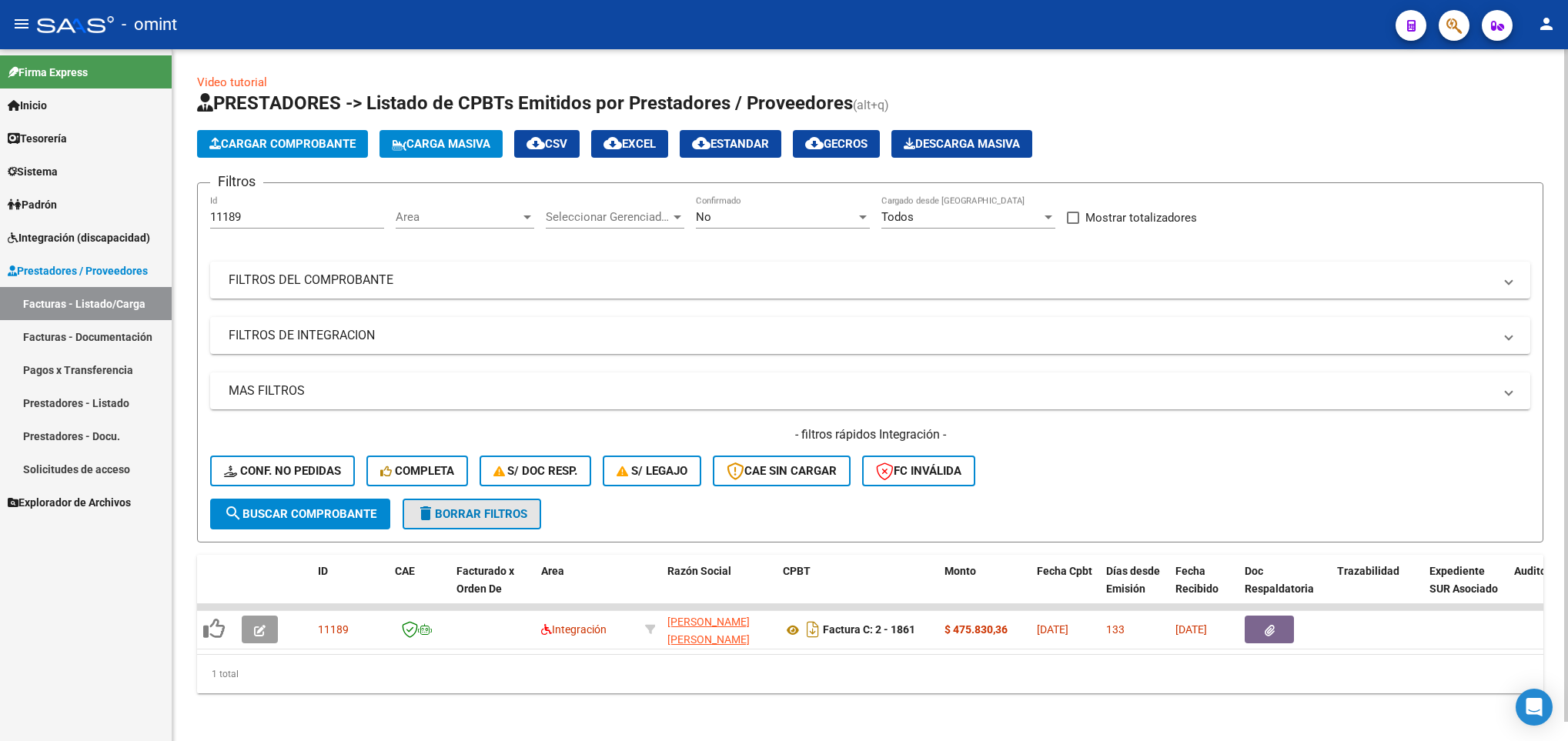
click at [474, 513] on span "delete Borrar Filtros" at bounding box center [472, 514] width 111 height 14
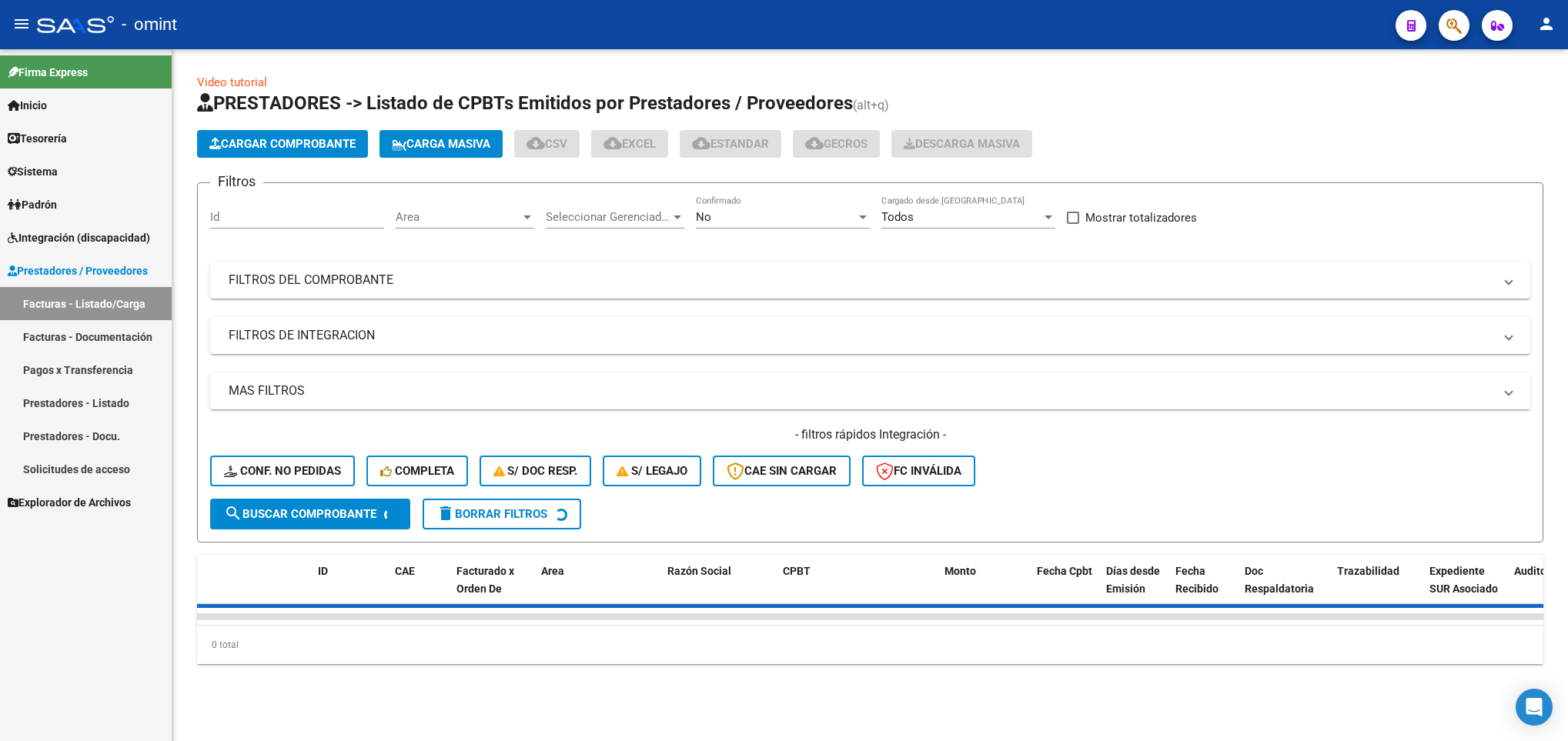
click at [474, 513] on span "delete Borrar Filtros" at bounding box center [491, 514] width 111 height 14
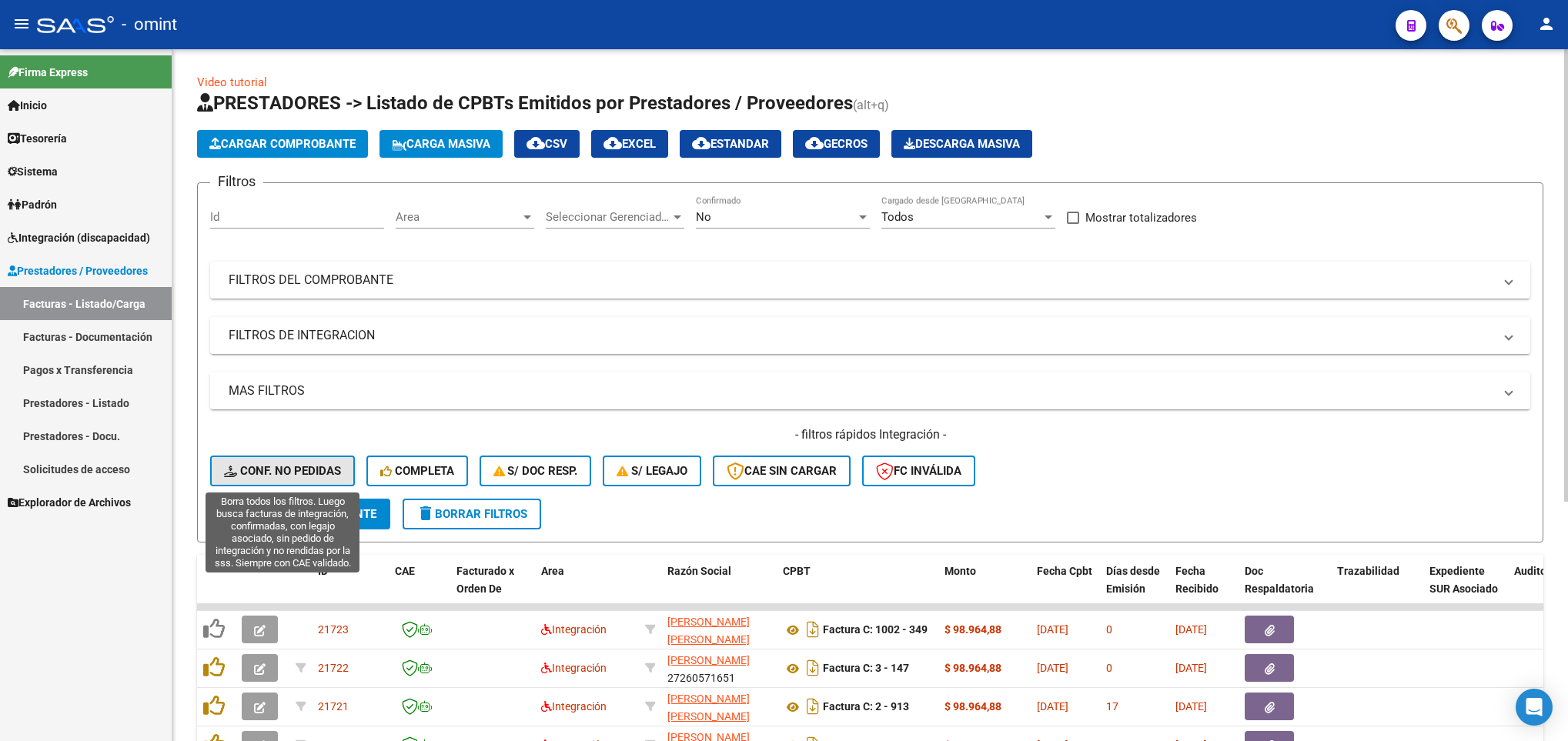
click at [269, 470] on span "Conf. no pedidas" at bounding box center [282, 471] width 117 height 14
